Goal: Communication & Community: Answer question/provide support

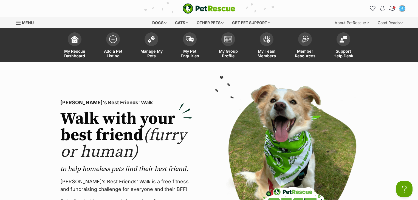
click at [394, 9] on img "Conversations" at bounding box center [391, 8] width 7 height 7
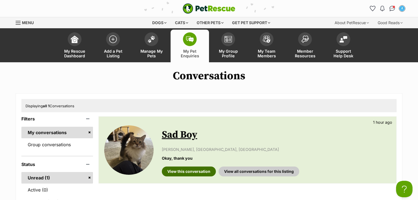
click at [189, 171] on link "View this conversation" at bounding box center [189, 171] width 54 height 10
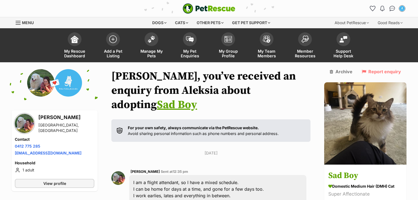
drag, startPoint x: 391, startPoint y: 8, endPoint x: 377, endPoint y: 8, distance: 13.7
click at [391, 8] on img "Conversations" at bounding box center [392, 8] width 6 height 5
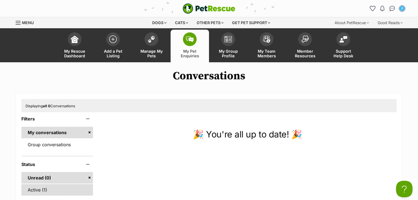
click at [43, 186] on link "Active (1)" at bounding box center [57, 190] width 72 height 12
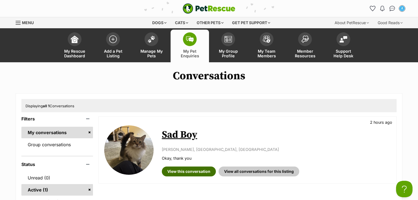
click at [189, 169] on link "View this conversation" at bounding box center [189, 171] width 54 height 10
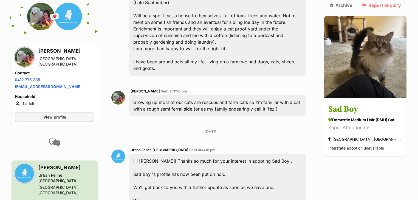
scroll to position [351, 0]
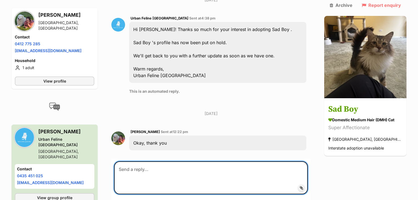
click at [151, 161] on textarea at bounding box center [211, 177] width 194 height 33
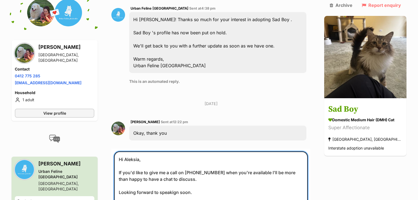
scroll to position [367, 0]
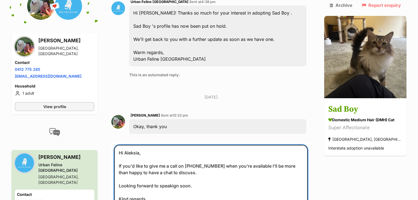
click at [170, 170] on textarea "Hi Aleksia, If you'd like to give me a call on 0435451025 when you're available…" at bounding box center [211, 182] width 194 height 75
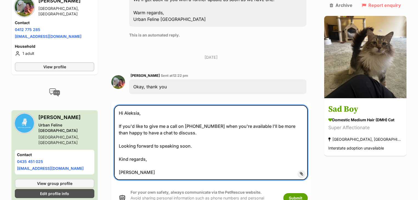
scroll to position [455, 0]
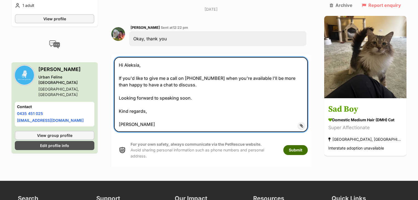
type textarea "Hi Aleksia, If you'd like to give me a call on 0435451025 when you're available…"
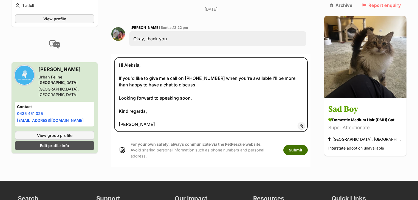
click at [298, 145] on button "Submit" at bounding box center [295, 150] width 24 height 10
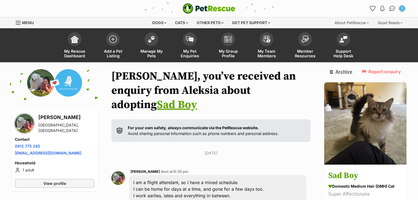
click at [352, 73] on link "Archive" at bounding box center [341, 71] width 23 height 5
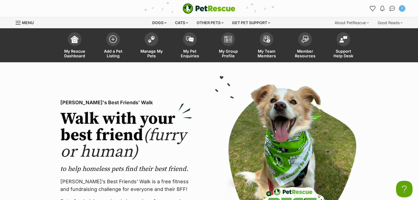
drag, startPoint x: 393, startPoint y: 9, endPoint x: 345, endPoint y: 10, distance: 47.7
click at [393, 9] on img "Conversations" at bounding box center [392, 8] width 6 height 5
